Goal: Transaction & Acquisition: Purchase product/service

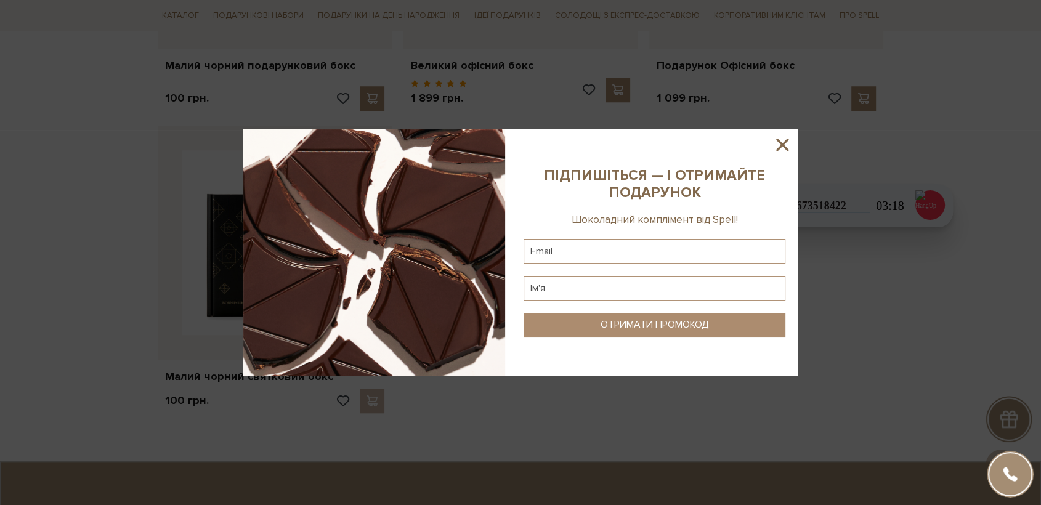
scroll to position [889, 0]
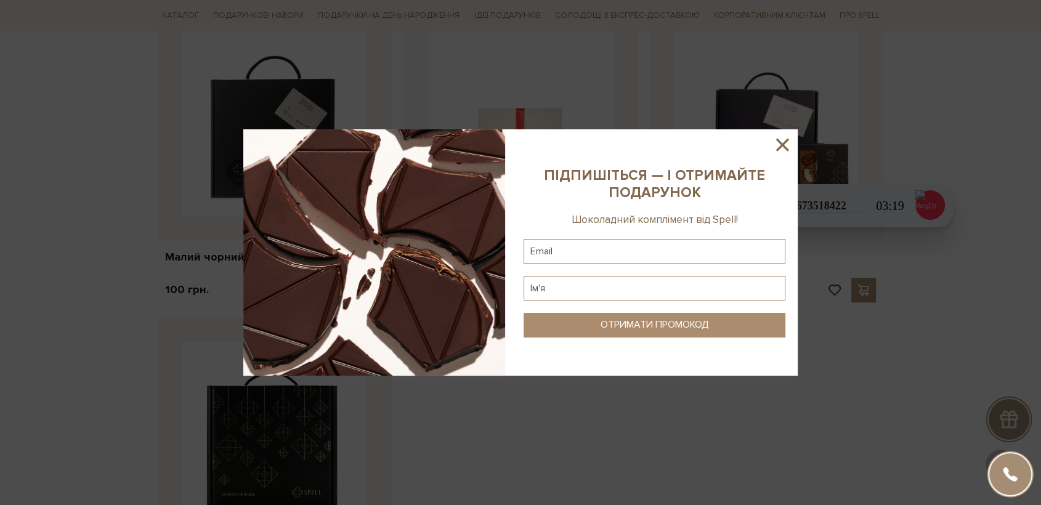
click at [788, 139] on icon at bounding box center [782, 144] width 21 height 21
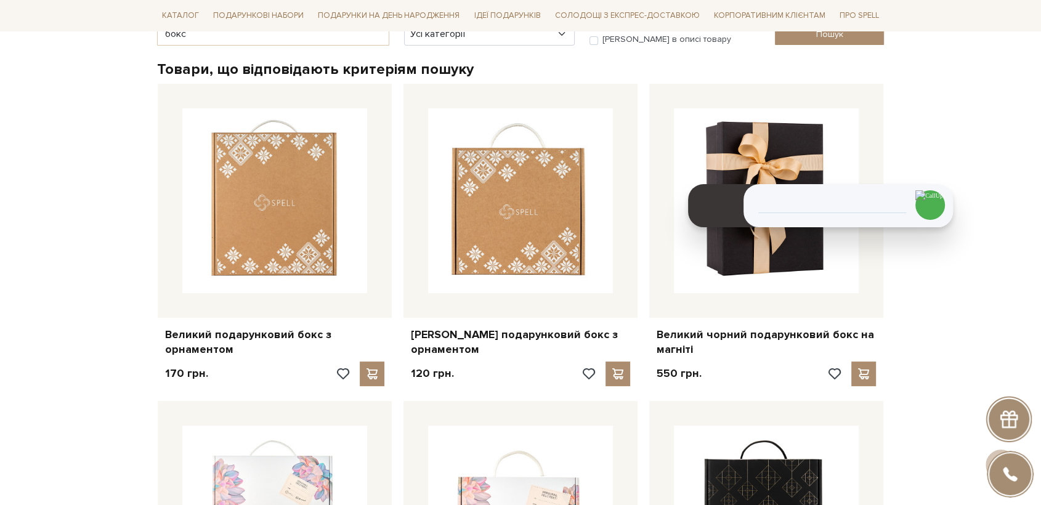
scroll to position [0, 0]
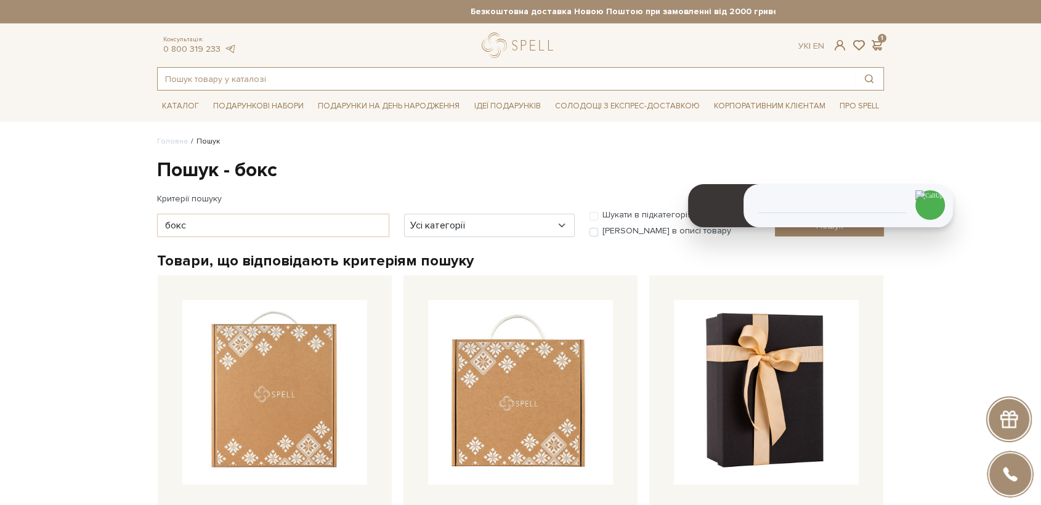
click at [269, 69] on input "text" at bounding box center [506, 79] width 697 height 22
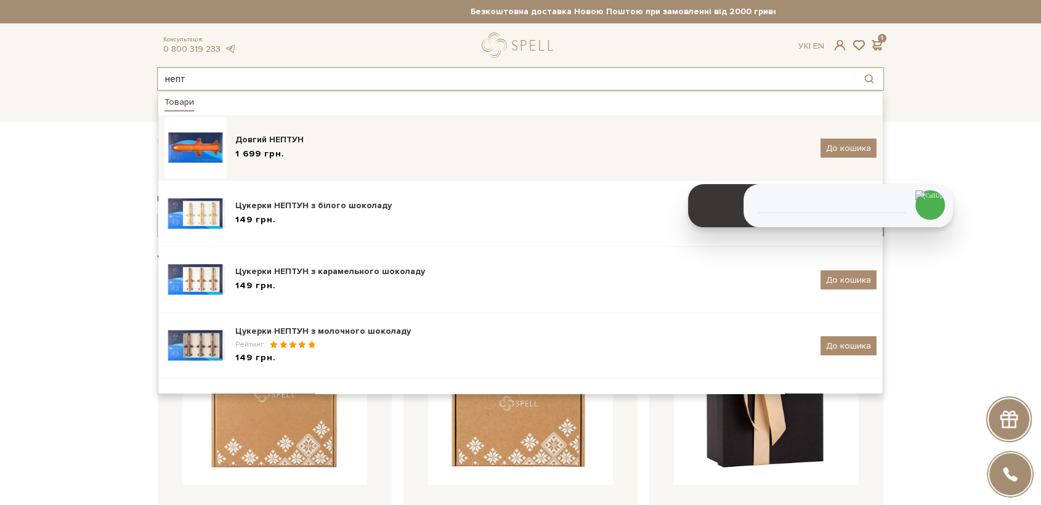
type input "непт"
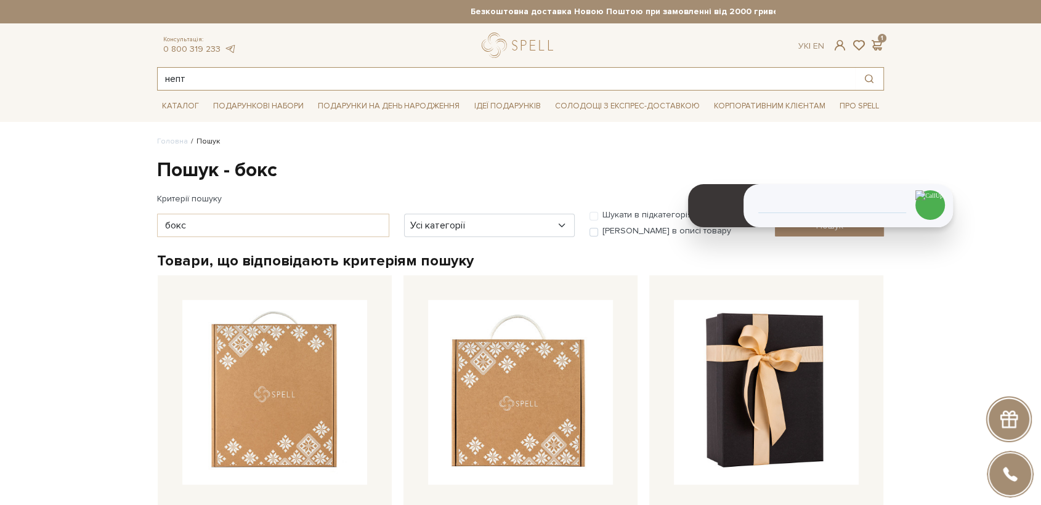
click at [217, 70] on input "непт" at bounding box center [506, 79] width 697 height 22
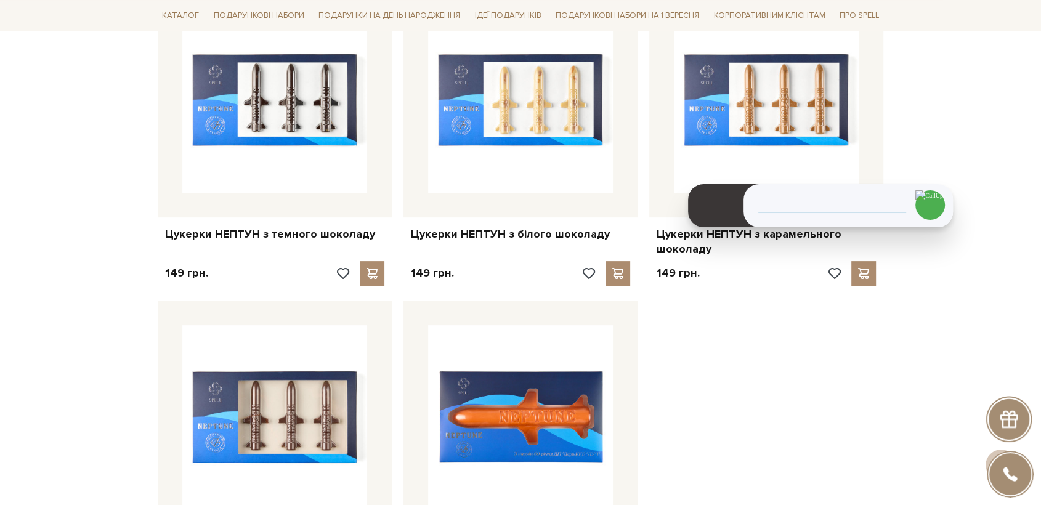
scroll to position [500, 0]
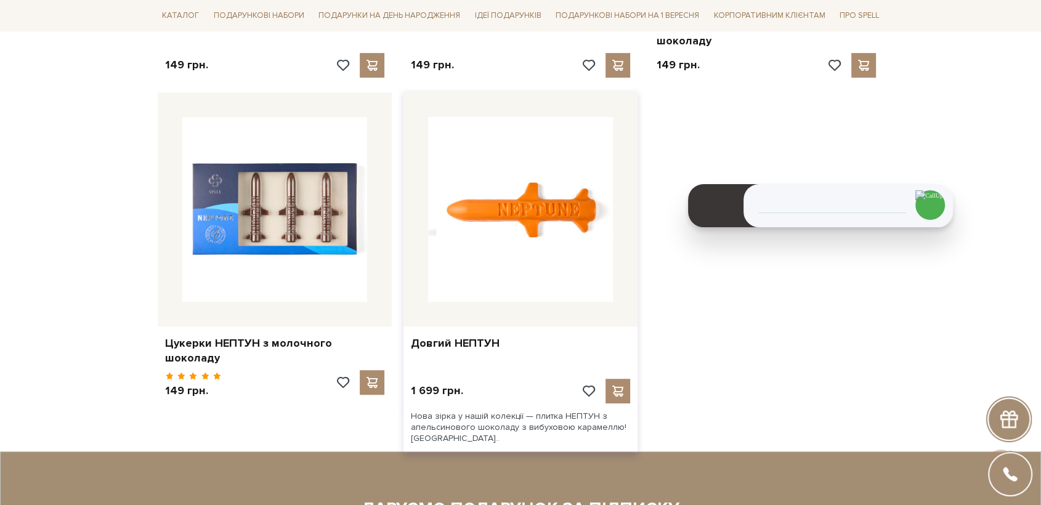
click at [534, 172] on img at bounding box center [520, 209] width 185 height 185
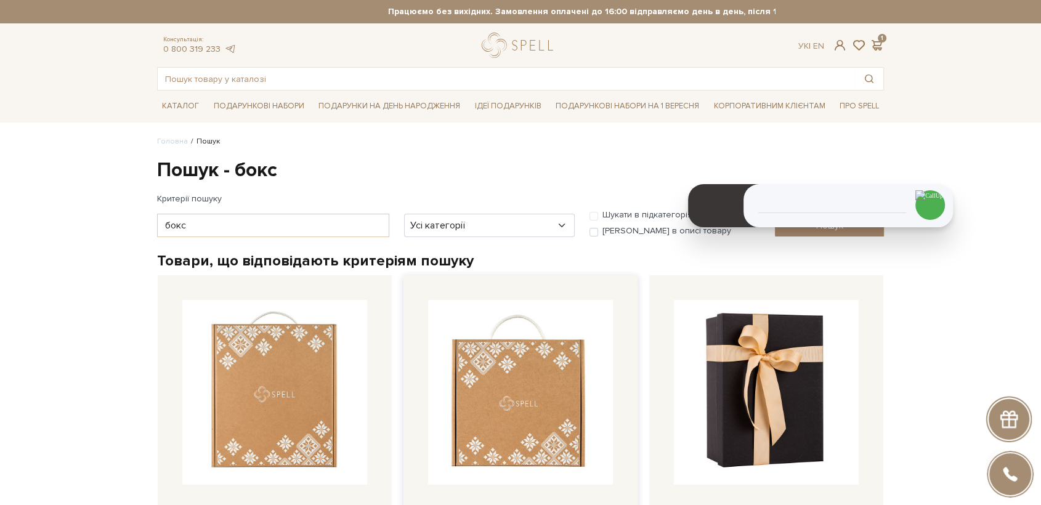
scroll to position [73, 0]
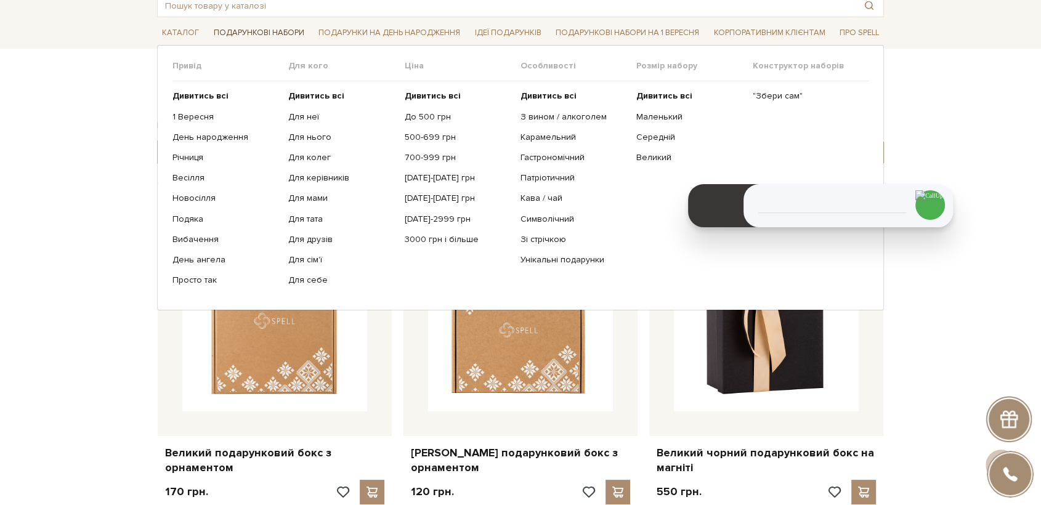
click at [251, 38] on span "Подарункові набори" at bounding box center [259, 32] width 100 height 19
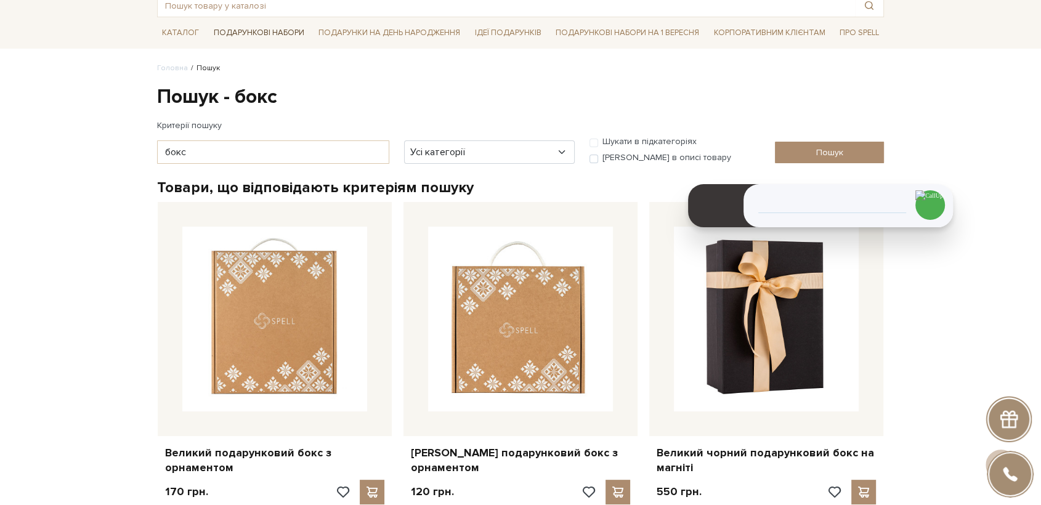
click at [267, 33] on span "Подарункові набори" at bounding box center [259, 32] width 100 height 19
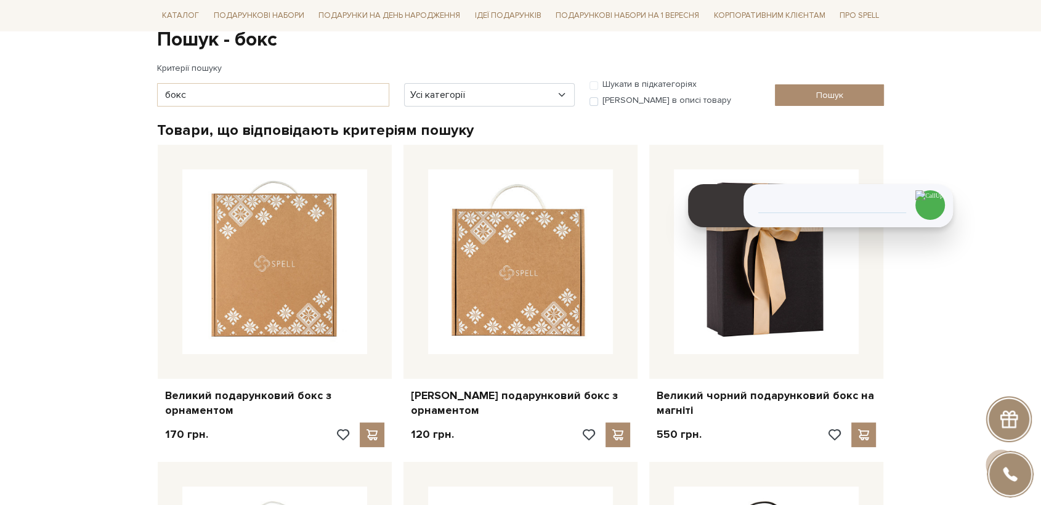
scroll to position [130, 0]
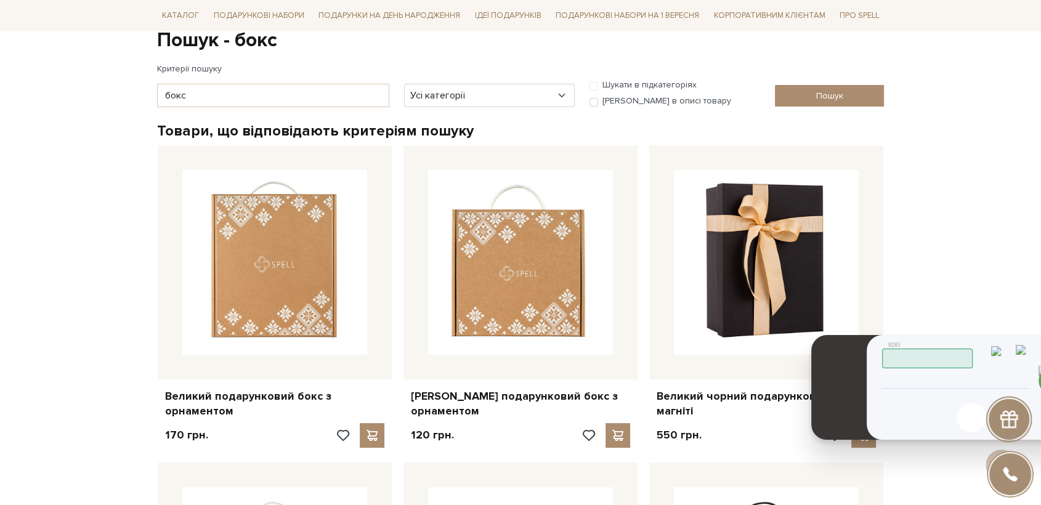
drag, startPoint x: 725, startPoint y: 187, endPoint x: 859, endPoint y: 422, distance: 270.9
click at [859, 422] on header at bounding box center [846, 387] width 71 height 105
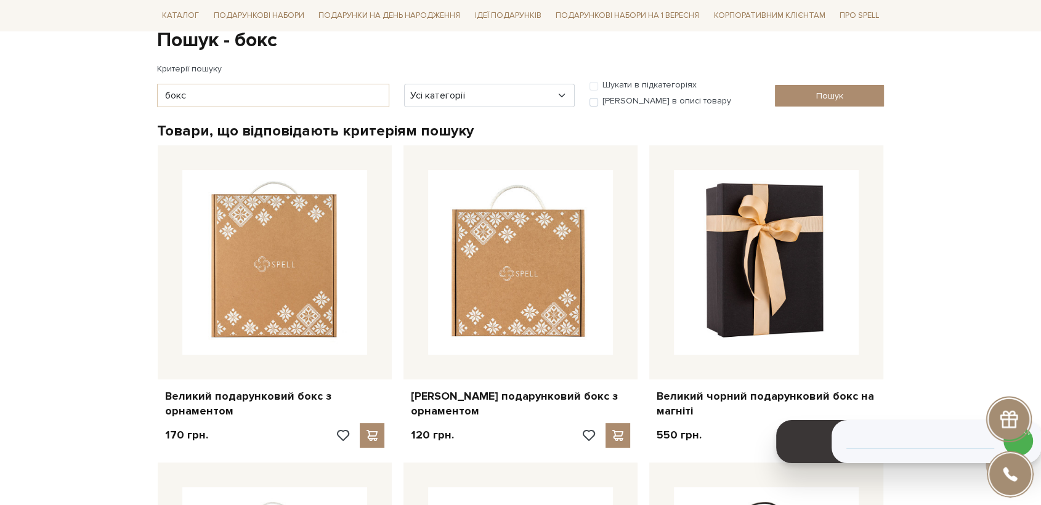
scroll to position [0, 0]
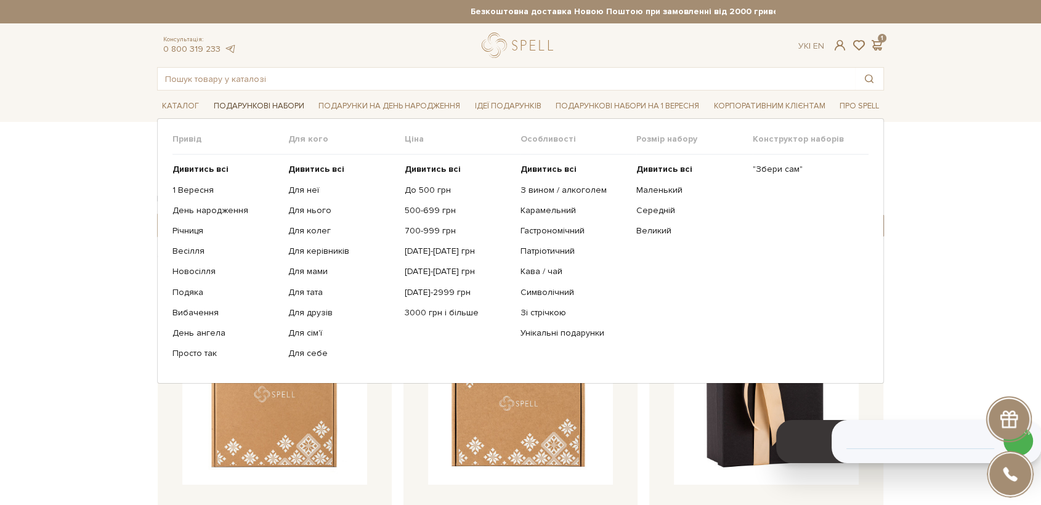
click at [248, 102] on span "Подарункові набори" at bounding box center [259, 106] width 100 height 19
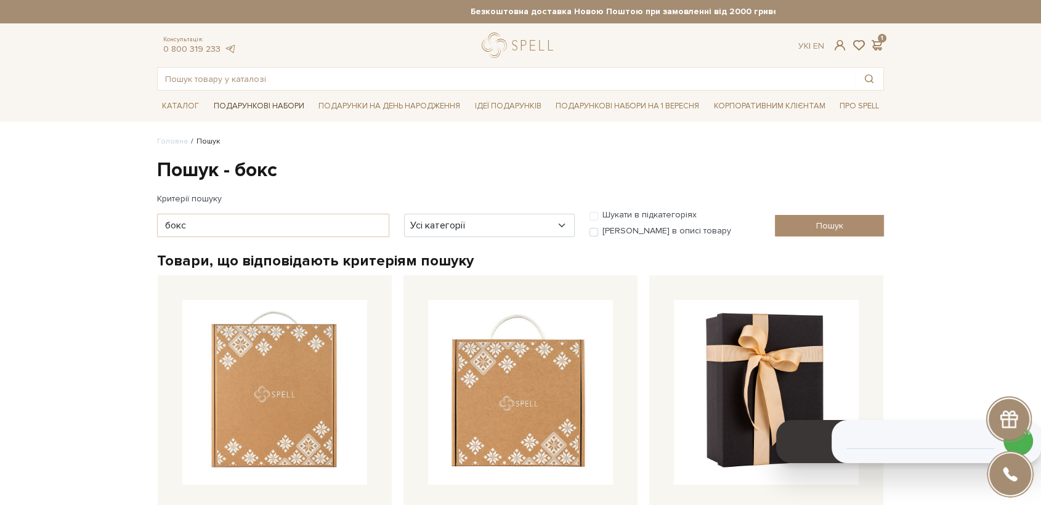
click at [255, 103] on span "Подарункові набори" at bounding box center [259, 106] width 100 height 19
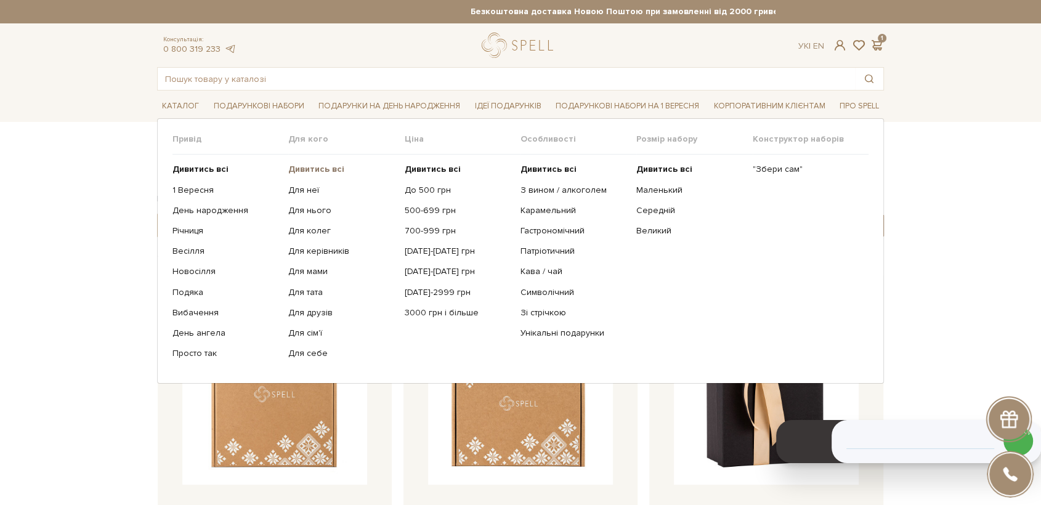
click at [328, 164] on b "Дивитись всі" at bounding box center [316, 169] width 56 height 10
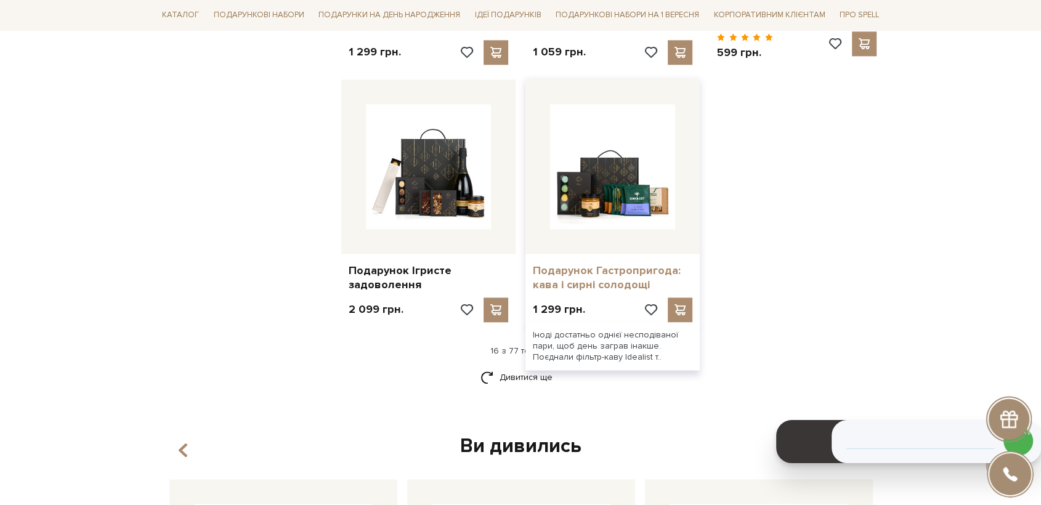
scroll to position [1492, 0]
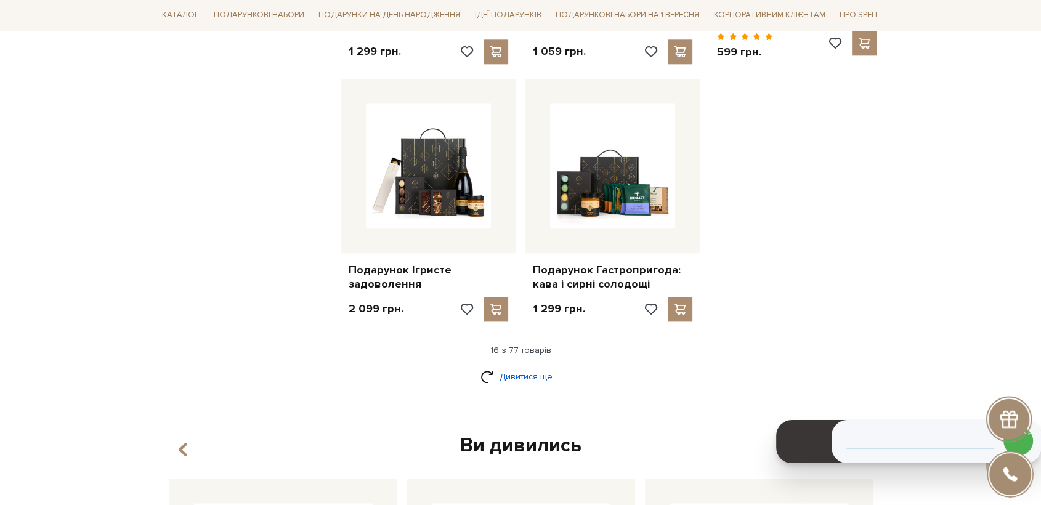
click at [533, 382] on link "Дивитися ще" at bounding box center [520, 377] width 80 height 22
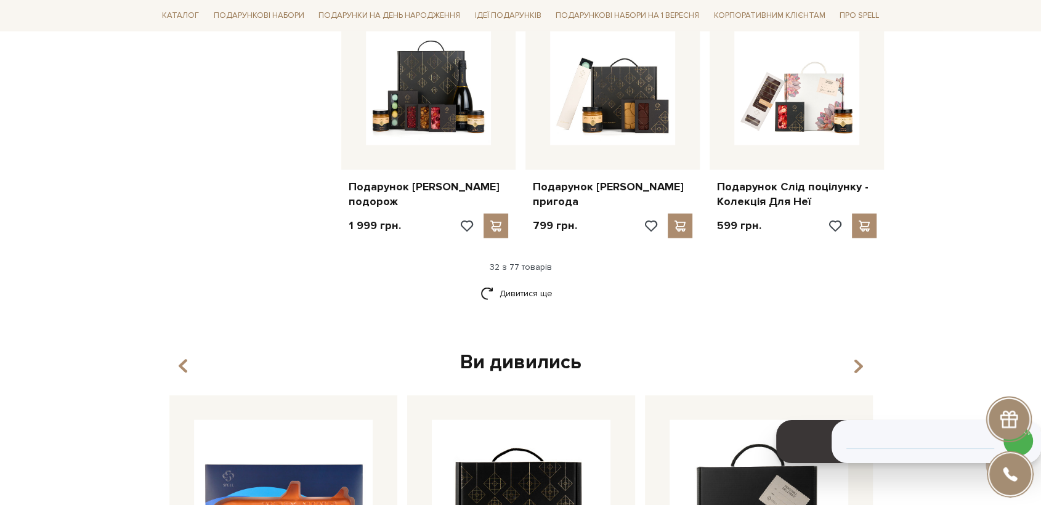
scroll to position [2834, 0]
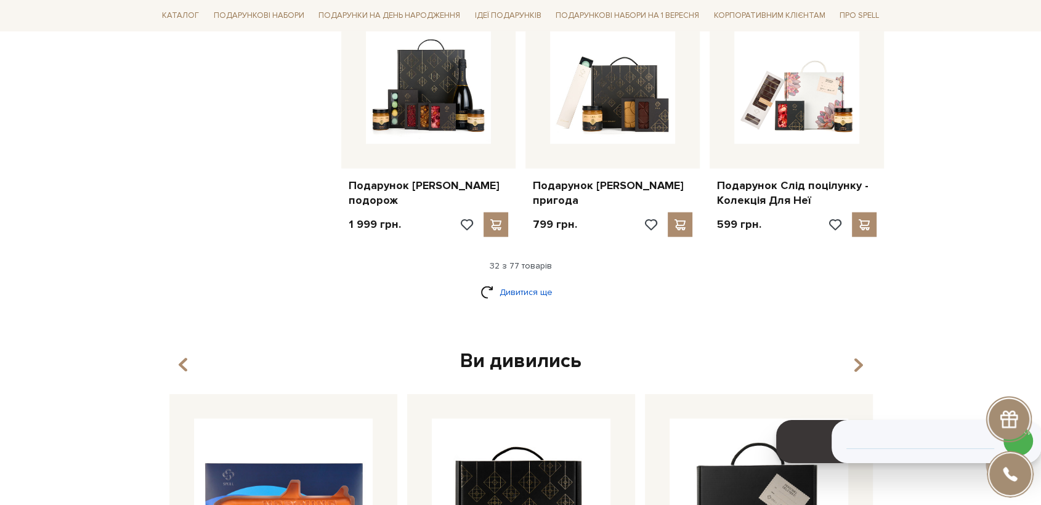
click at [515, 301] on link "Дивитися ще" at bounding box center [520, 292] width 80 height 22
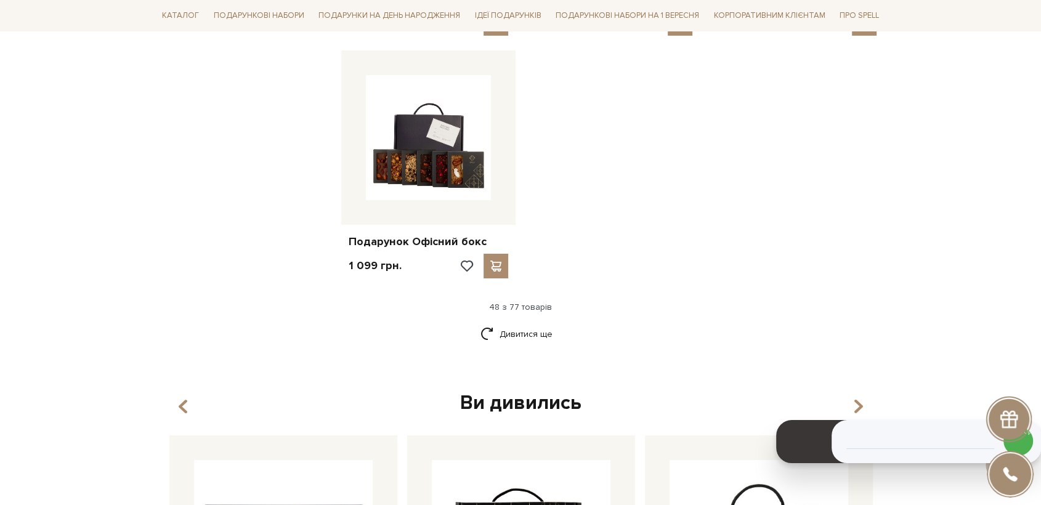
scroll to position [4324, 0]
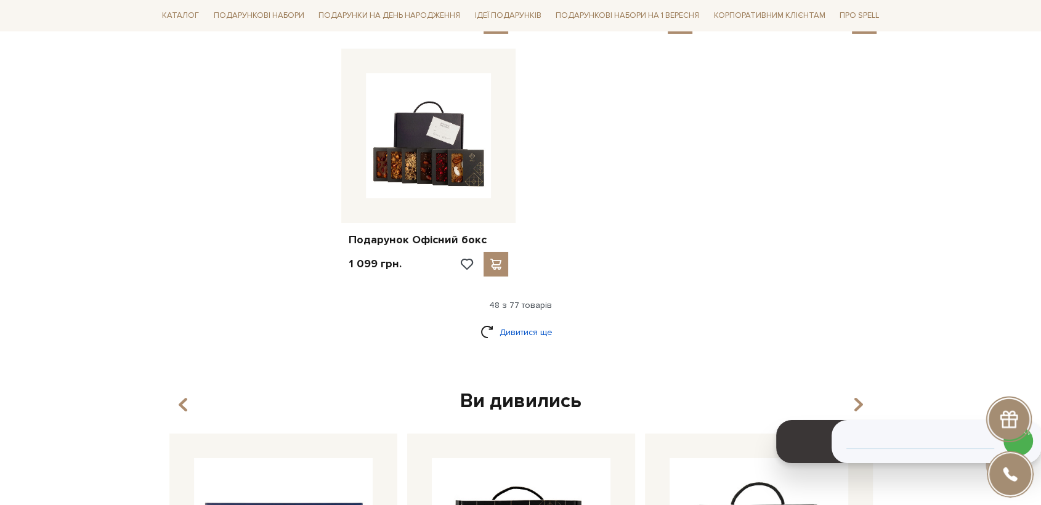
click at [530, 342] on link "Дивитися ще" at bounding box center [520, 332] width 80 height 22
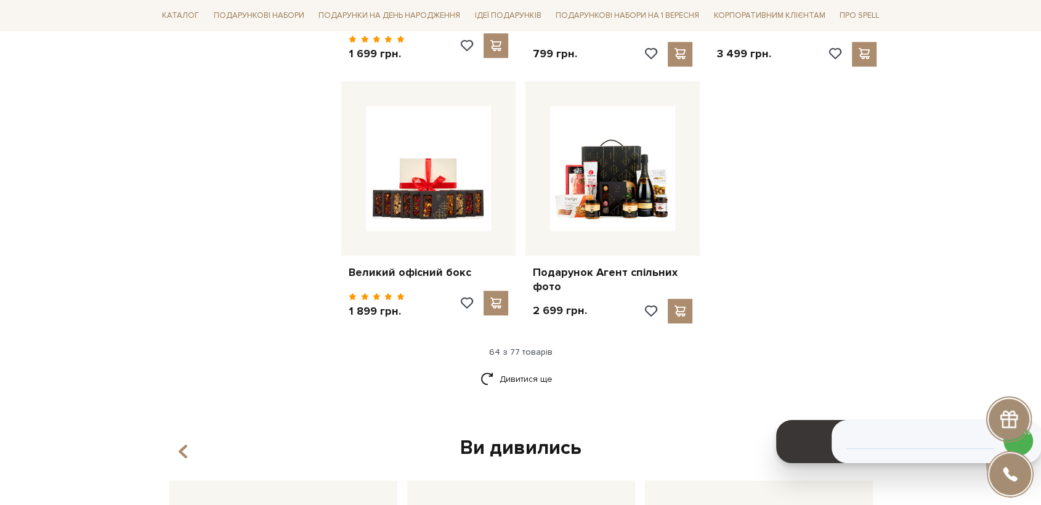
scroll to position [5587, 0]
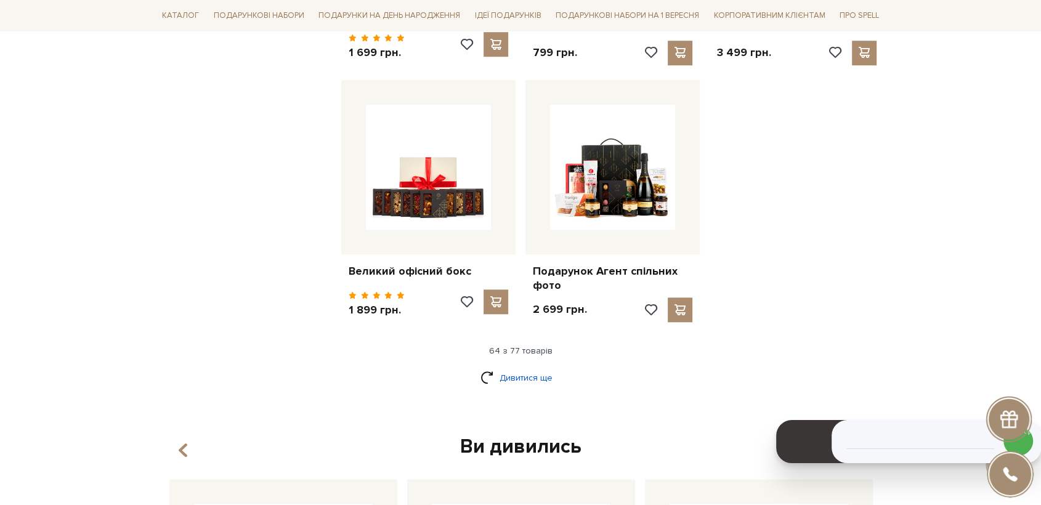
click at [511, 381] on link "Дивитися ще" at bounding box center [520, 378] width 80 height 22
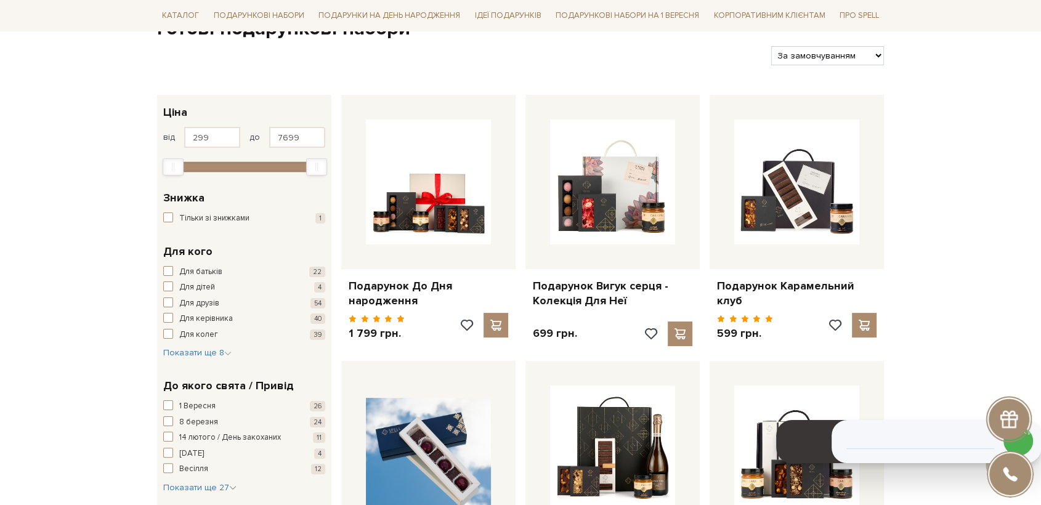
scroll to position [0, 0]
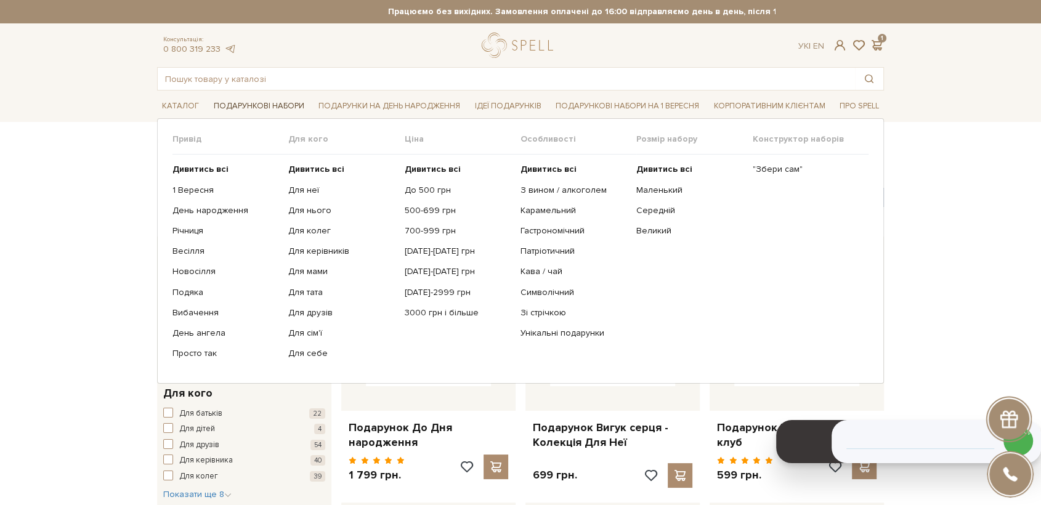
click at [259, 106] on span "Подарункові набори" at bounding box center [259, 106] width 100 height 19
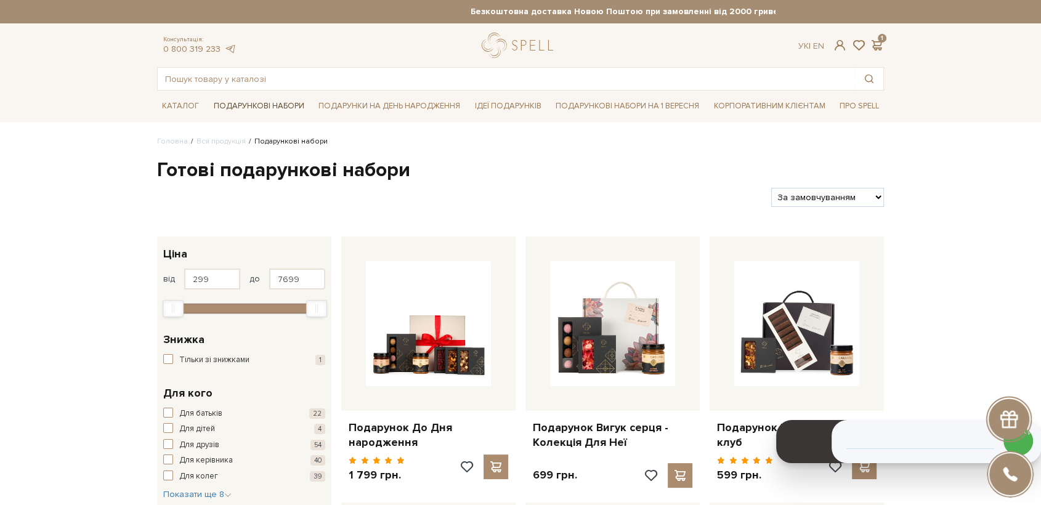
click at [262, 104] on span "Подарункові набори" at bounding box center [259, 106] width 100 height 19
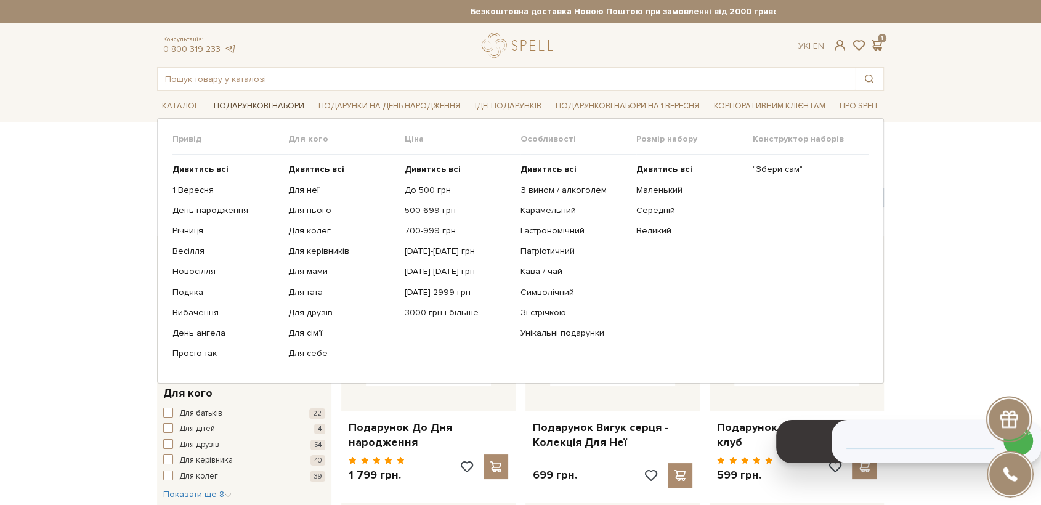
click at [240, 105] on span "Подарункові набори" at bounding box center [259, 106] width 100 height 19
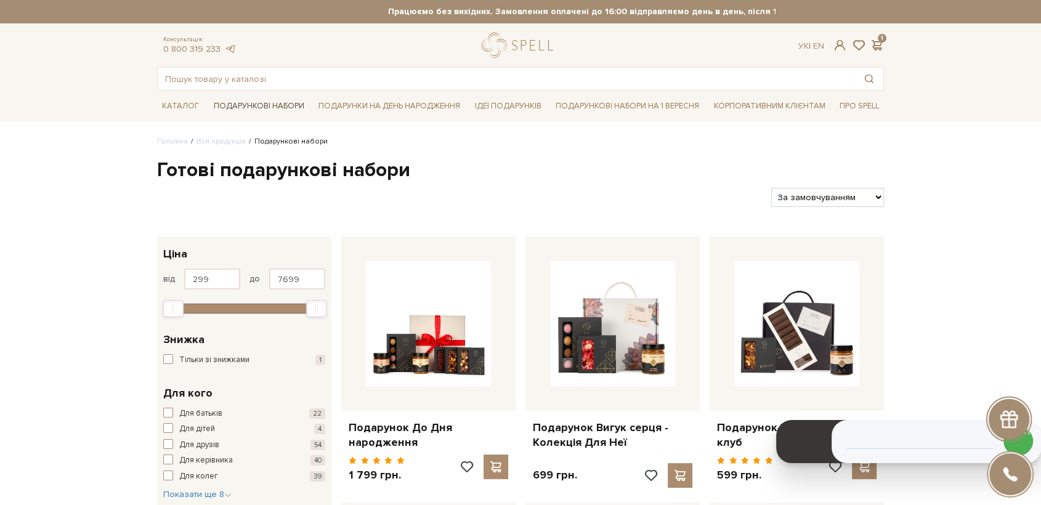
click at [259, 107] on span "Подарункові набори" at bounding box center [259, 106] width 100 height 19
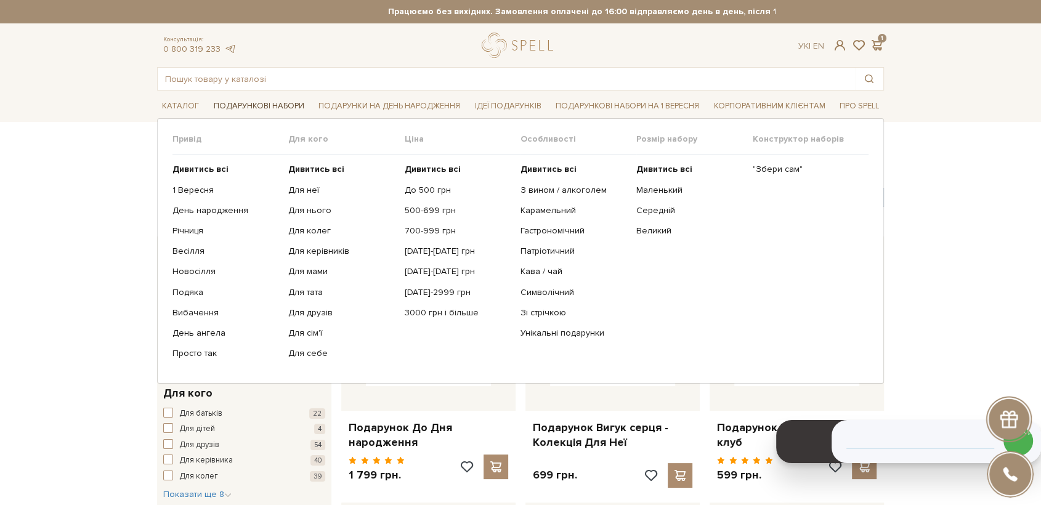
click at [260, 103] on span "Подарункові набори" at bounding box center [259, 106] width 100 height 19
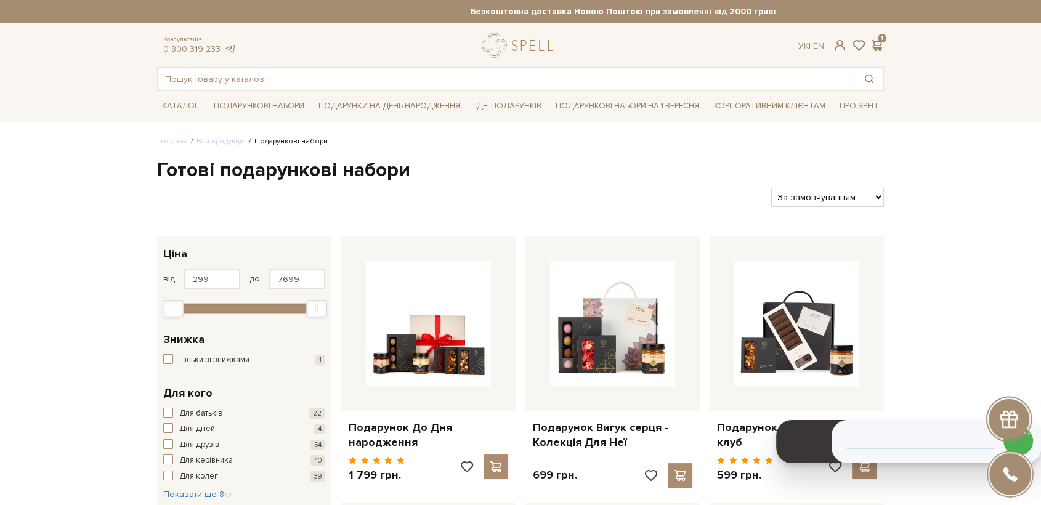
click at [808, 198] on select "За замовчуванням За Ціною (зростання) За Ціною (зменшення) Новинки За популярні…" at bounding box center [827, 197] width 113 height 19
select select "https://spellchocolate.com/our-productions/podarunkovi-box/?sort=p.price&order=…"
click at [771, 188] on select "За замовчуванням За Ціною (зростання) За Ціною (зменшення) Новинки За популярні…" at bounding box center [827, 197] width 113 height 19
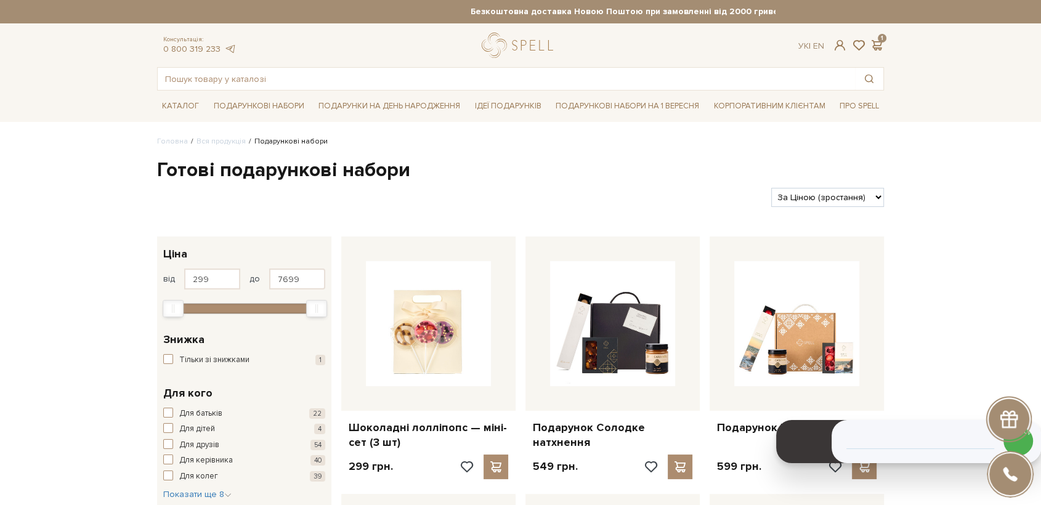
click at [362, 80] on input "text" at bounding box center [506, 79] width 697 height 22
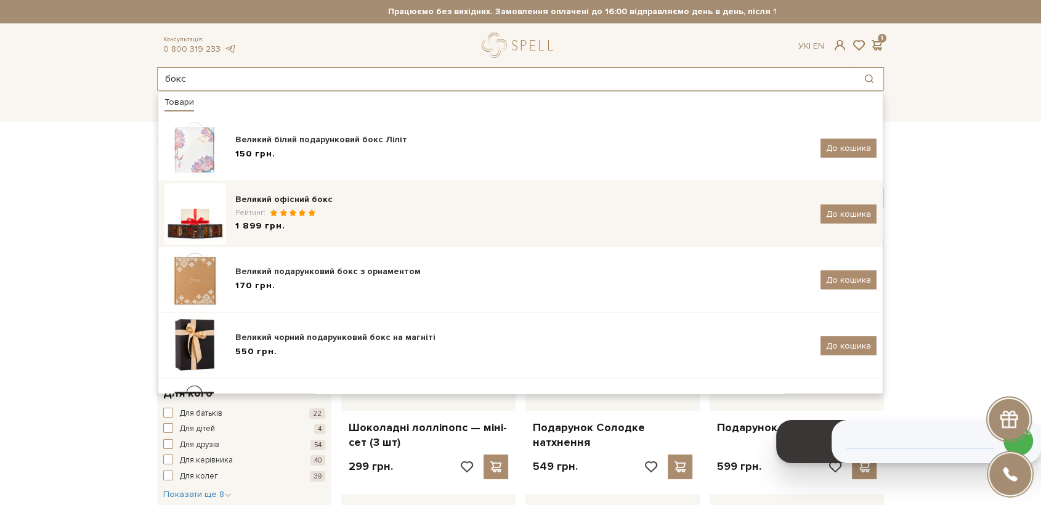
type input "бокс"
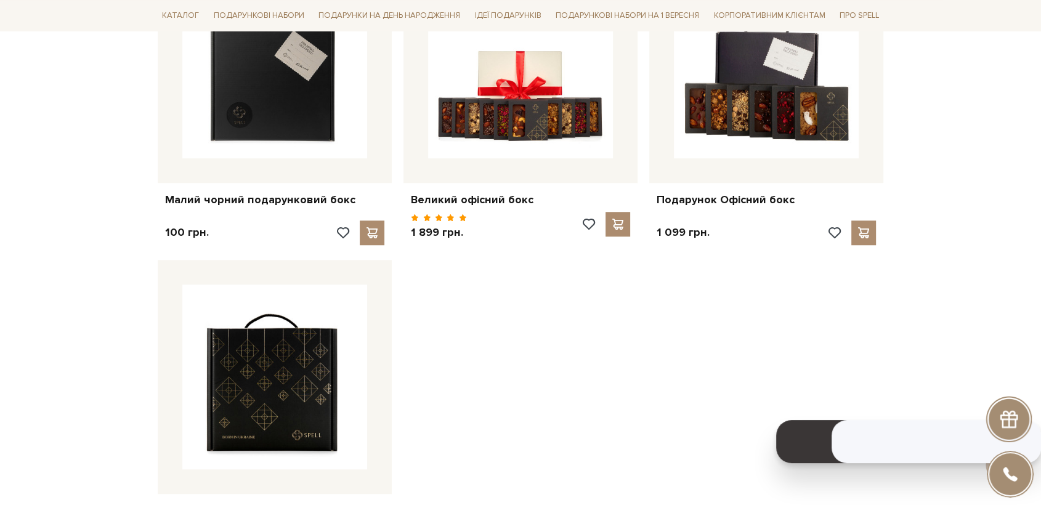
scroll to position [1026, 0]
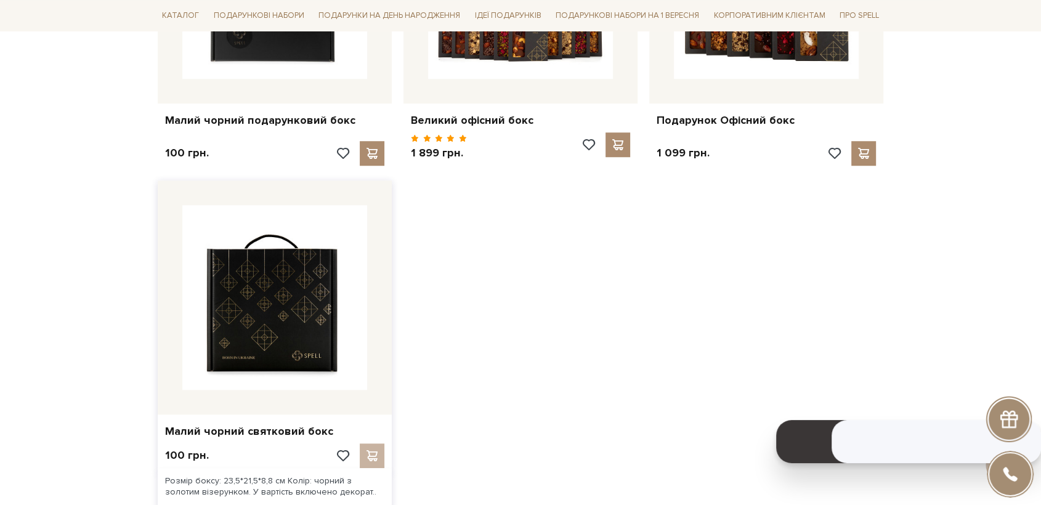
click at [305, 289] on img at bounding box center [274, 297] width 185 height 185
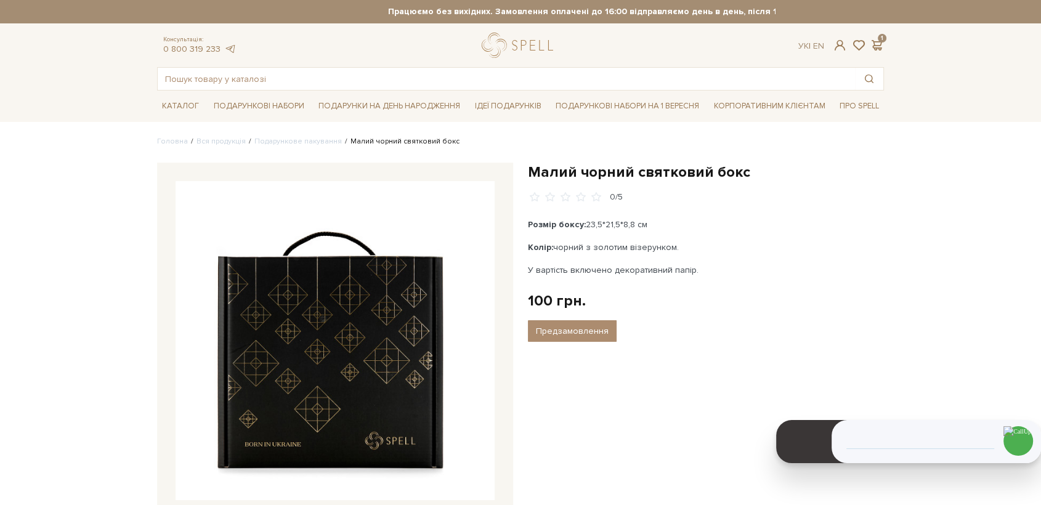
click at [374, 311] on img at bounding box center [335, 340] width 319 height 319
